Goal: Communication & Community: Answer question/provide support

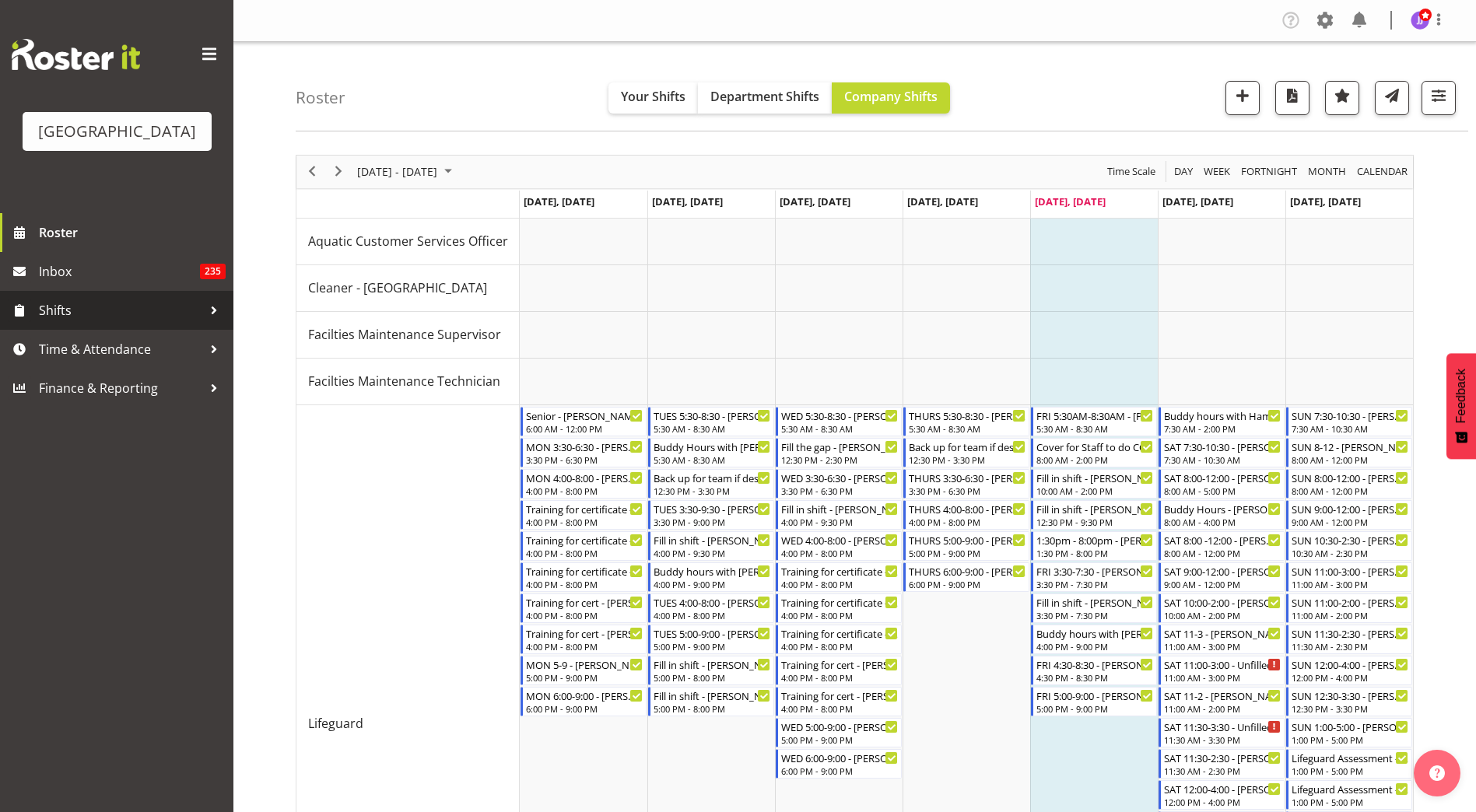
click at [148, 329] on link "Shifts" at bounding box center [116, 310] width 234 height 39
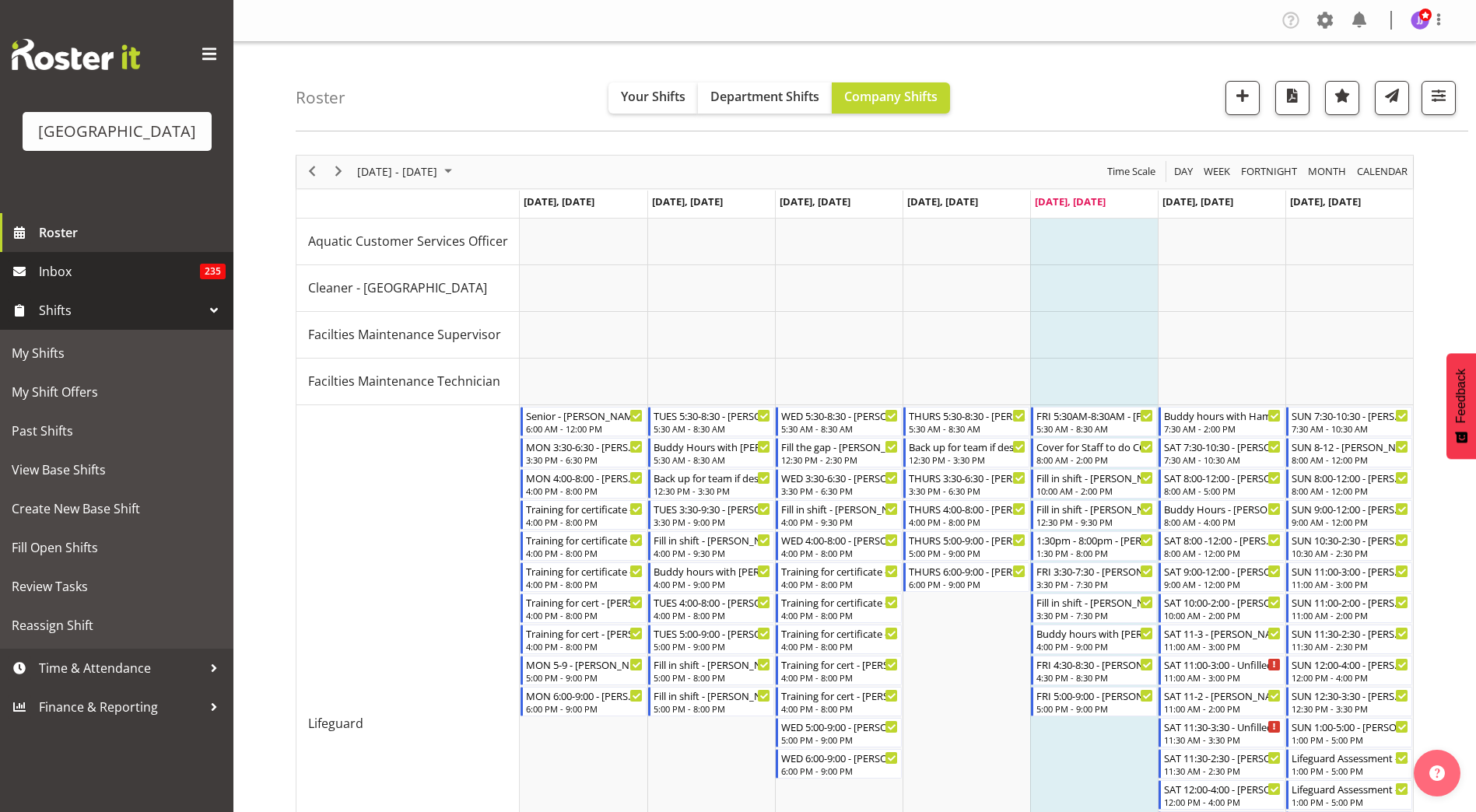
click at [161, 263] on span "Inbox" at bounding box center [119, 271] width 161 height 23
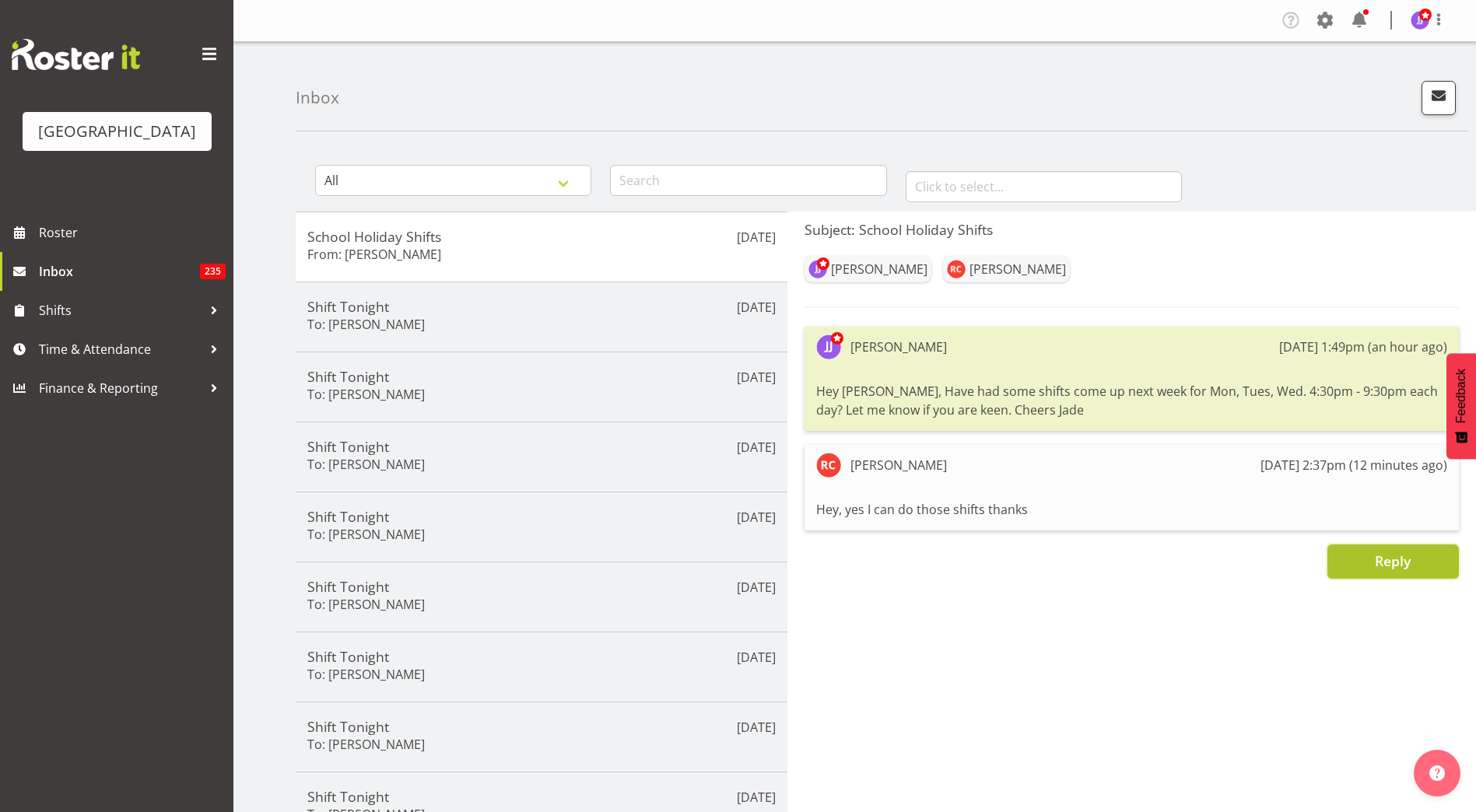
click at [1351, 565] on button "Reply" at bounding box center [1392, 562] width 131 height 34
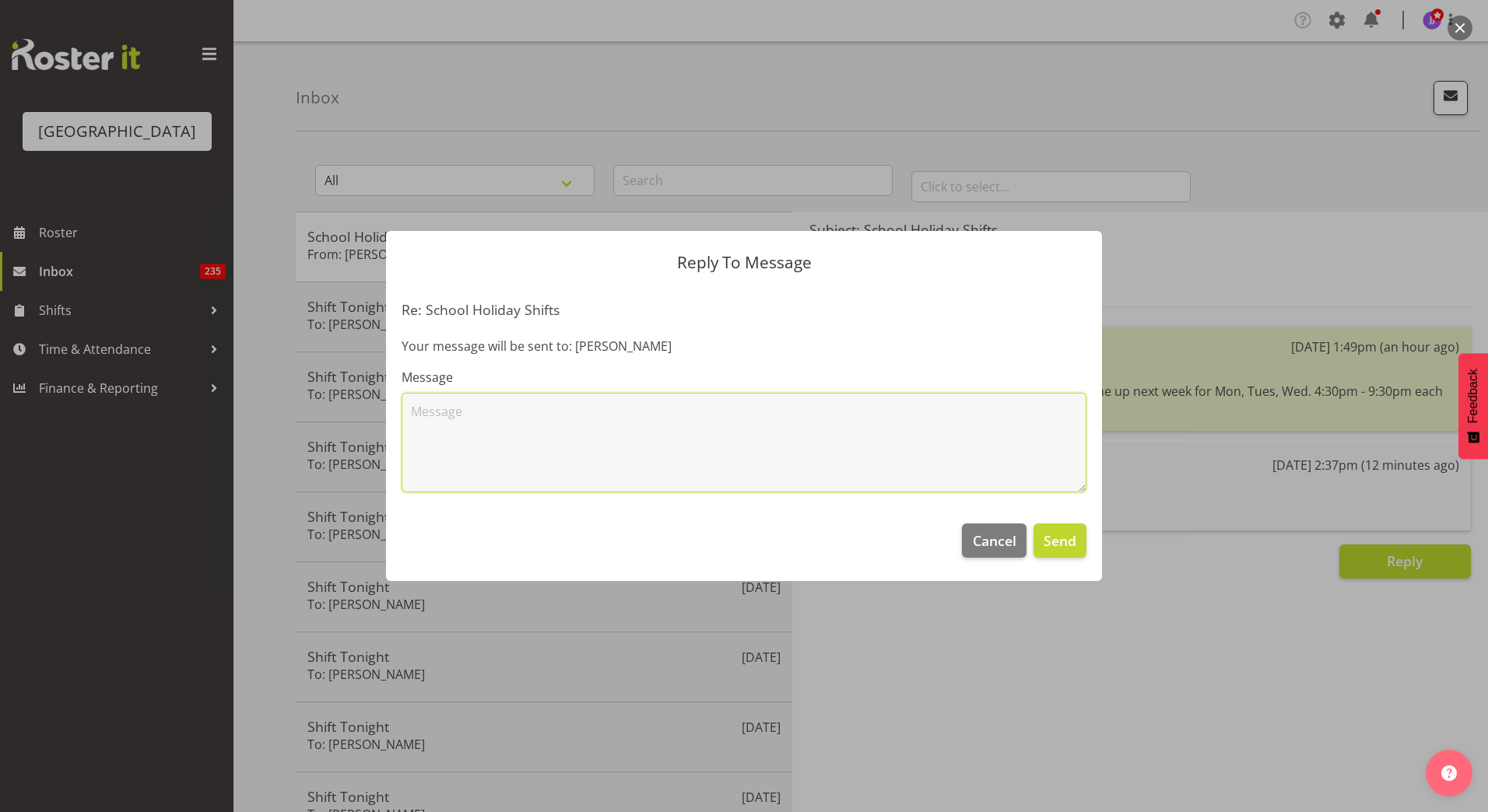
click at [741, 412] on textarea at bounding box center [744, 442] width 685 height 100
type textarea "Cool I will assign them to you. Thanks"
click at [1051, 535] on span "Send" at bounding box center [1059, 541] width 33 height 20
